Goal: Communication & Community: Answer question/provide support

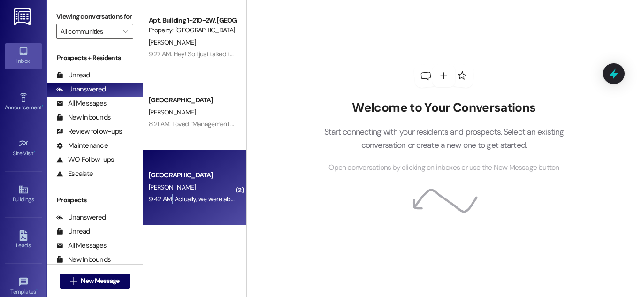
click at [170, 212] on div "Colonial House Prospect J. Ibanez 9:42 AM: Actually, we were able to work out t…" at bounding box center [194, 187] width 103 height 75
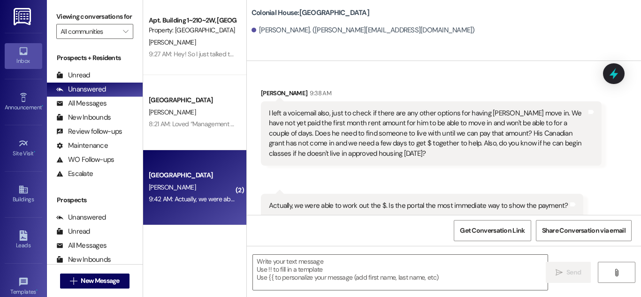
scroll to position [1523, 0]
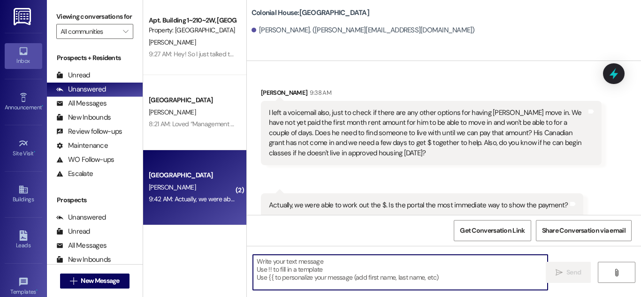
click at [395, 280] on textarea at bounding box center [400, 272] width 295 height 35
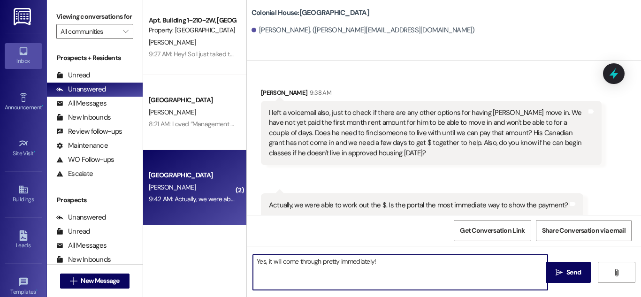
type textarea "Yes, it will come through pretty immediately!"
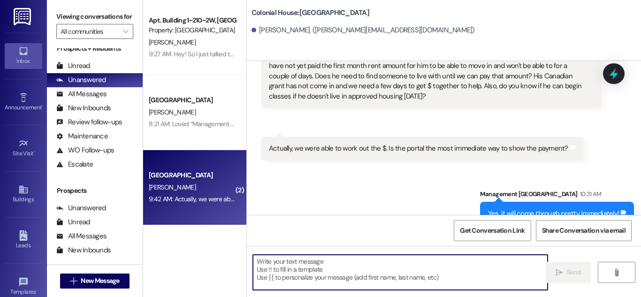
scroll to position [1589, 0]
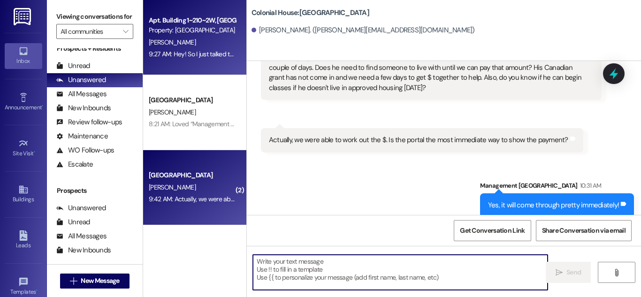
click at [200, 58] on div "9:27 AM: Hey! So I just talked to my dad, I'll have my paycheck around 1, I don…" at bounding box center [426, 54] width 555 height 8
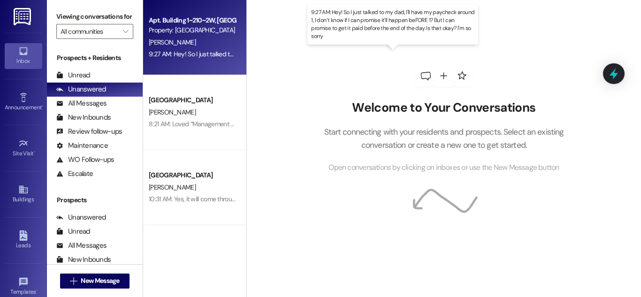
click at [192, 55] on div "9:27 AM: Hey! So I just talked to my dad, I'll have my paycheck around 1, I don…" at bounding box center [426, 54] width 555 height 8
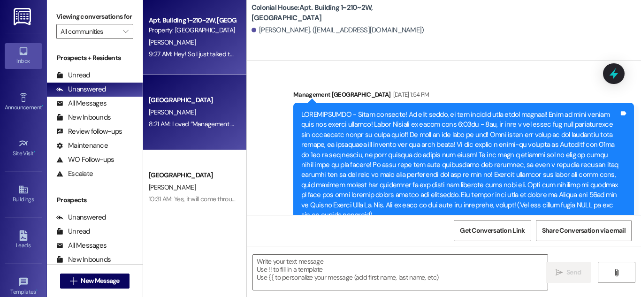
scroll to position [40146, 0]
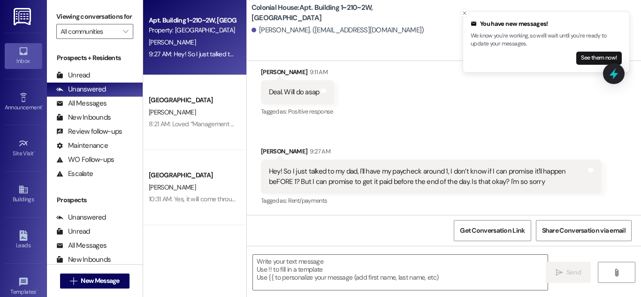
click at [599, 64] on button "See them now!" at bounding box center [600, 58] width 46 height 13
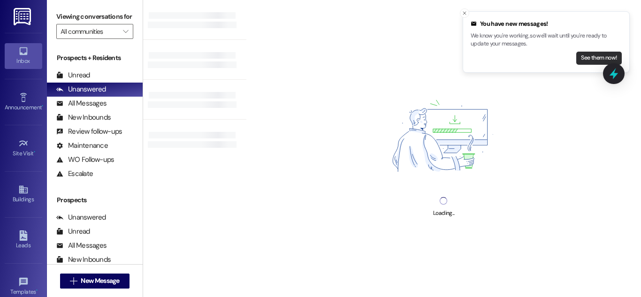
click at [598, 58] on button "See them now!" at bounding box center [600, 58] width 46 height 13
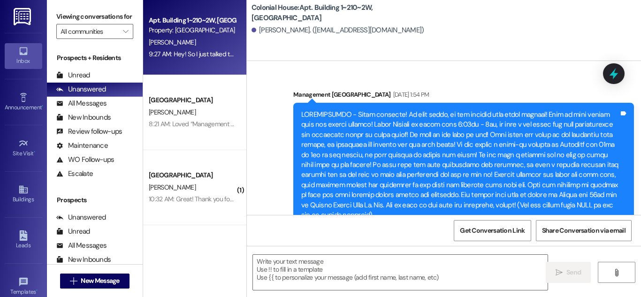
scroll to position [40146, 0]
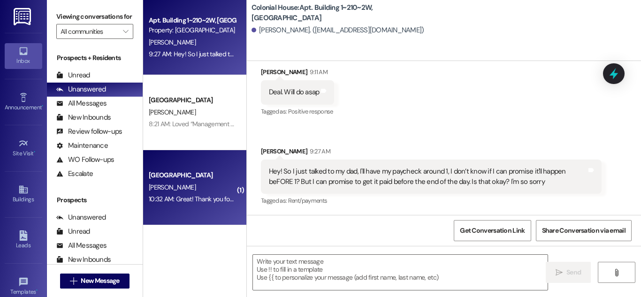
click at [212, 185] on div "[PERSON_NAME]" at bounding box center [192, 188] width 89 height 12
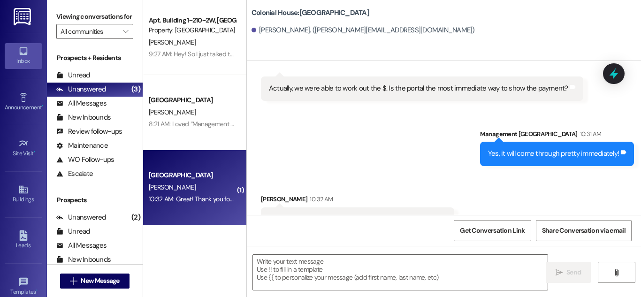
scroll to position [1654, 0]
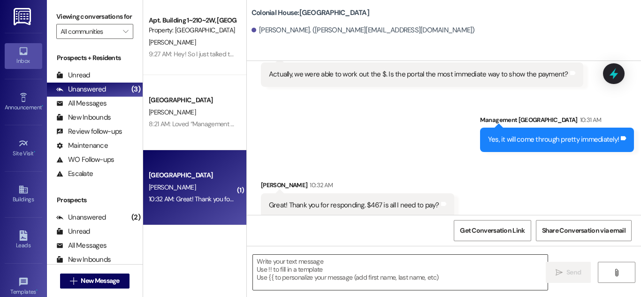
click at [423, 272] on textarea at bounding box center [400, 272] width 295 height 35
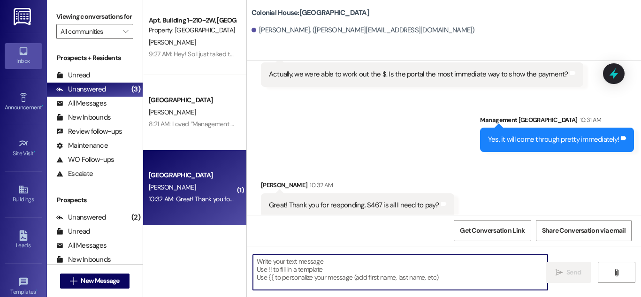
drag, startPoint x: 390, startPoint y: 279, endPoint x: 406, endPoint y: 271, distance: 17.2
click at [390, 278] on textarea at bounding box center [400, 272] width 295 height 35
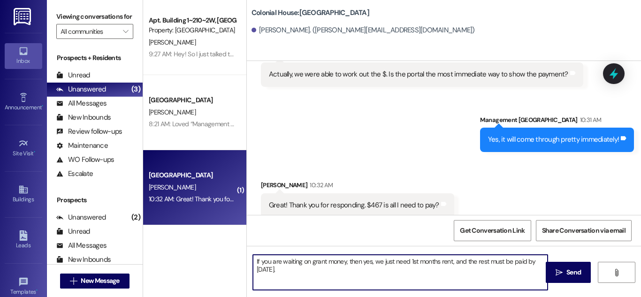
type textarea "If you are waiting on grant money, then yes, we just need 1st months rent, and …"
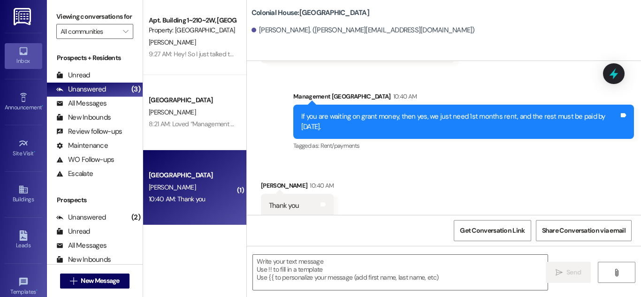
scroll to position [1809, 0]
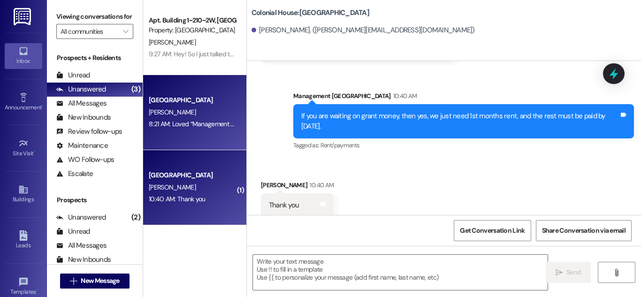
click at [222, 111] on div "[PERSON_NAME]" at bounding box center [192, 113] width 89 height 12
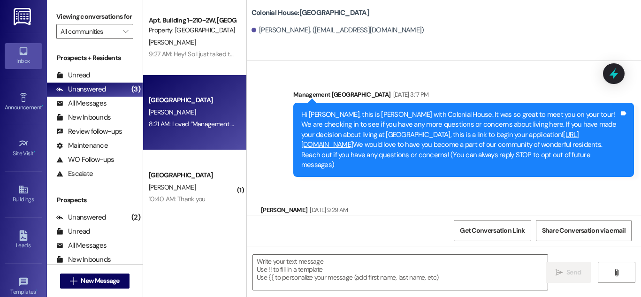
scroll to position [12393, 0]
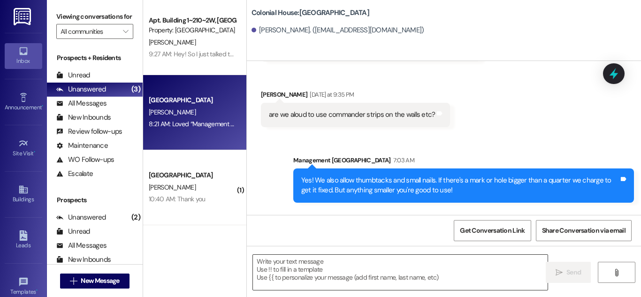
drag, startPoint x: 426, startPoint y: 276, endPoint x: 423, endPoint y: 265, distance: 11.1
click at [422, 270] on textarea at bounding box center [400, 272] width 295 height 35
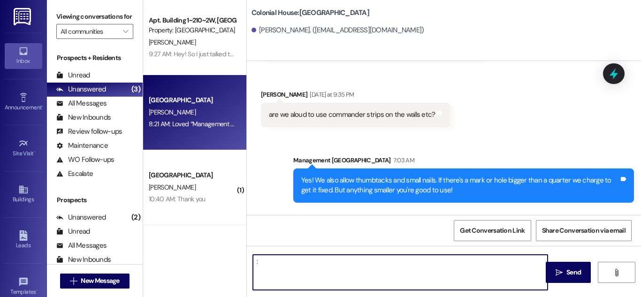
type textarea ":)"
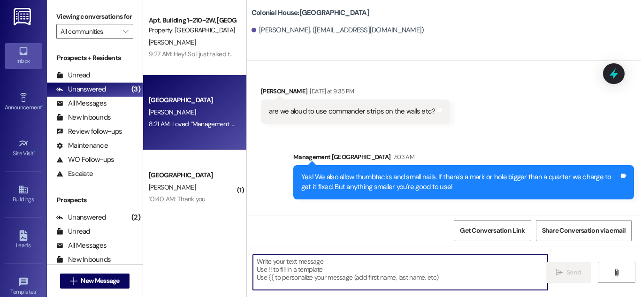
scroll to position [12397, 0]
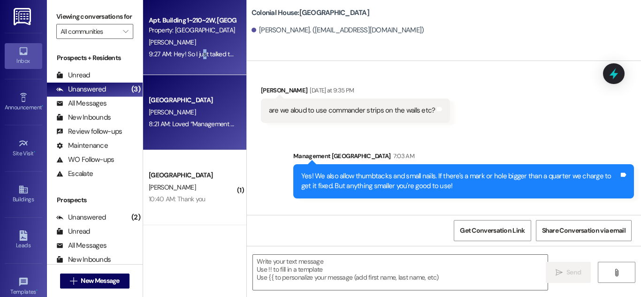
click at [203, 58] on div "9:27 AM: Hey! So I just talked to my dad, I'll have my paycheck around 1, I don…" at bounding box center [192, 54] width 89 height 12
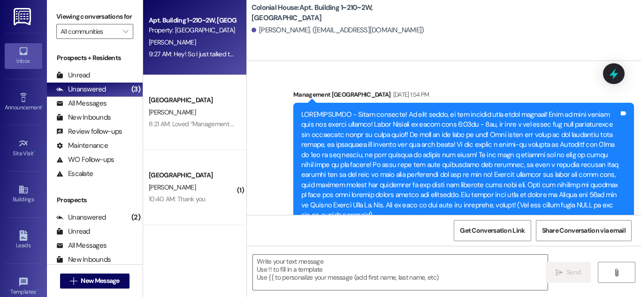
scroll to position [40146, 0]
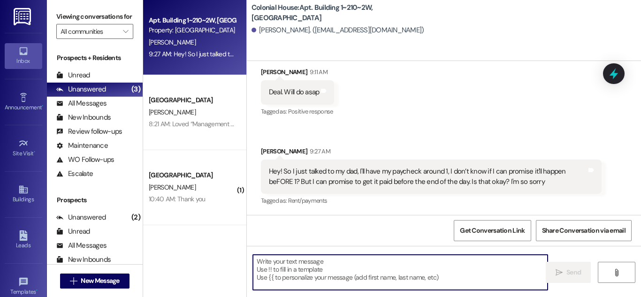
click at [463, 255] on textarea at bounding box center [400, 272] width 295 height 35
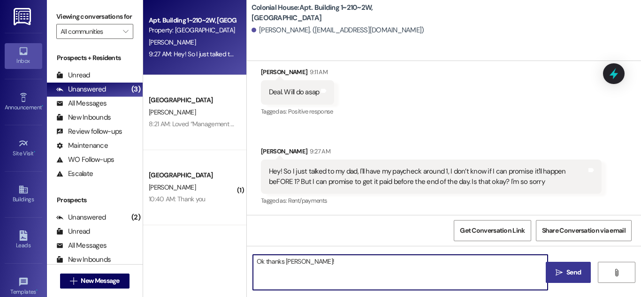
type textarea "Ok thanks [PERSON_NAME]!"
click at [575, 272] on span "Send" at bounding box center [574, 273] width 15 height 10
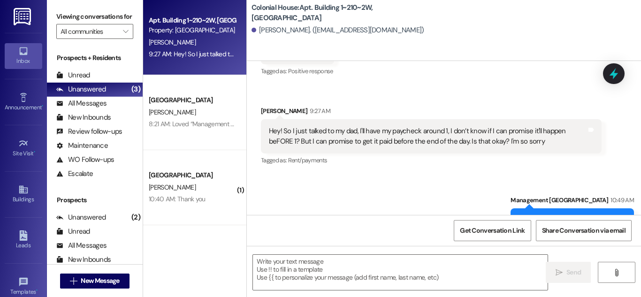
scroll to position [40146, 0]
drag, startPoint x: 210, startPoint y: 166, endPoint x: 392, endPoint y: 246, distance: 198.8
click at [210, 165] on div "Colonial House Prospect [PERSON_NAME] 10:40 AM: Thank you 10:40 AM: Thank you" at bounding box center [194, 187] width 103 height 75
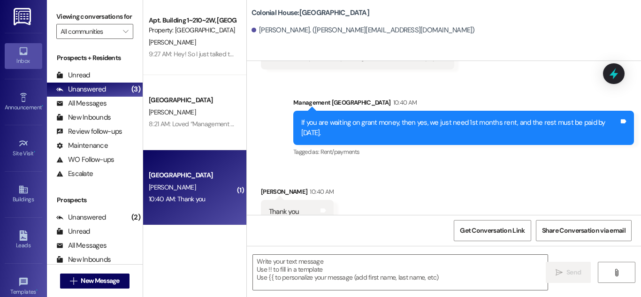
scroll to position [1808, 0]
